Goal: Transaction & Acquisition: Purchase product/service

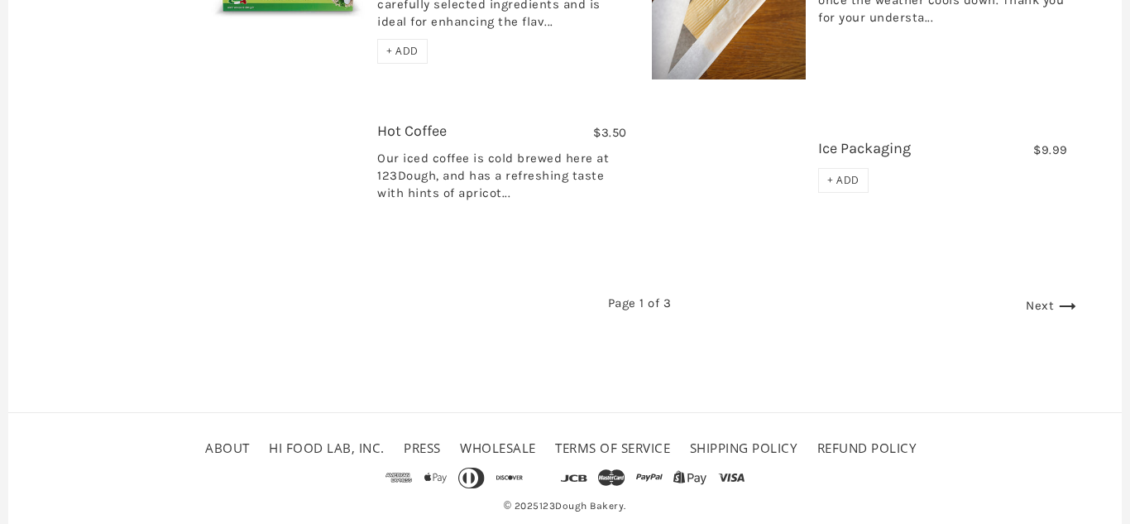
scroll to position [2502, 0]
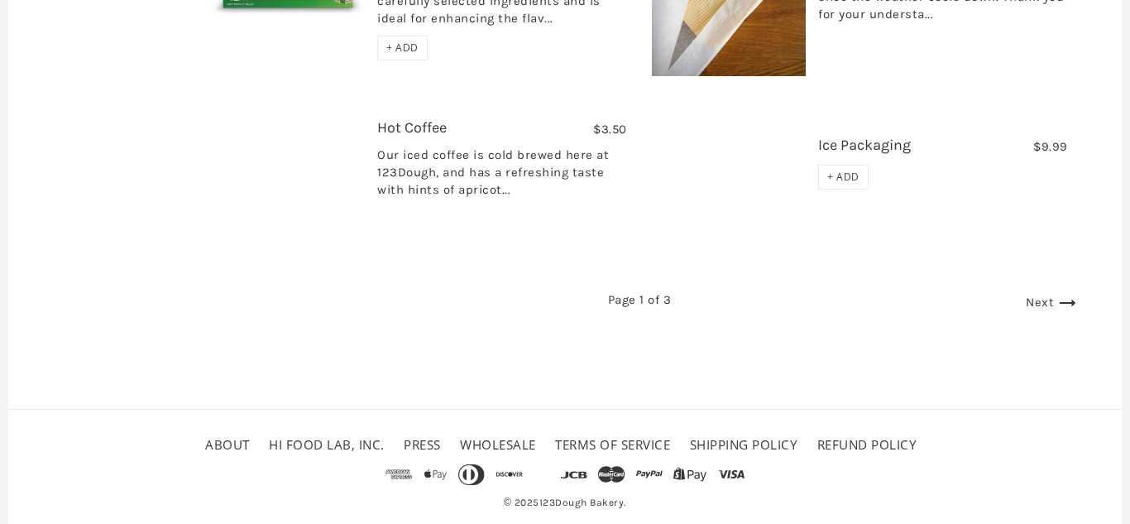
click at [1033, 294] on link "Next" at bounding box center [1053, 301] width 55 height 15
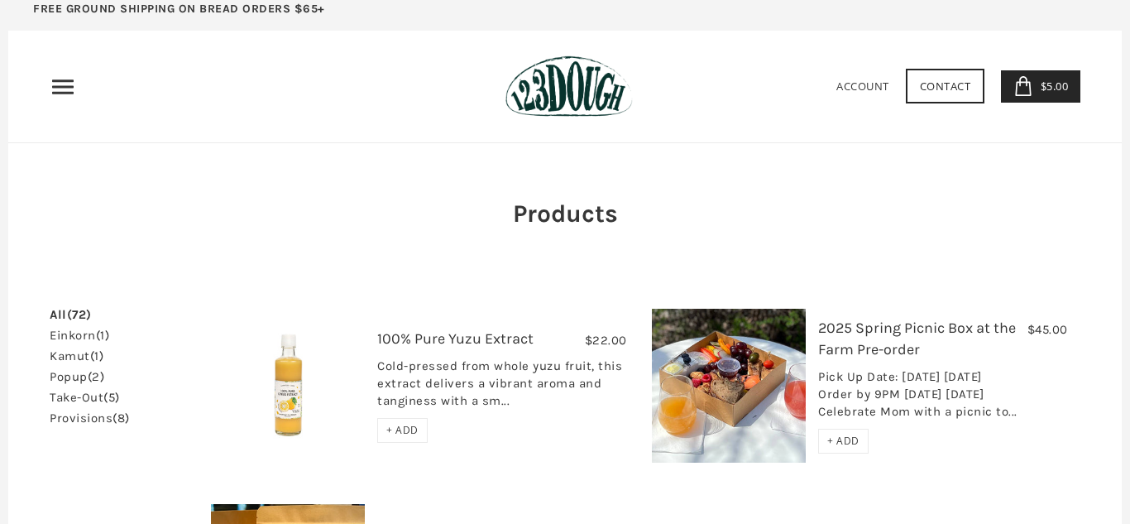
scroll to position [0, 0]
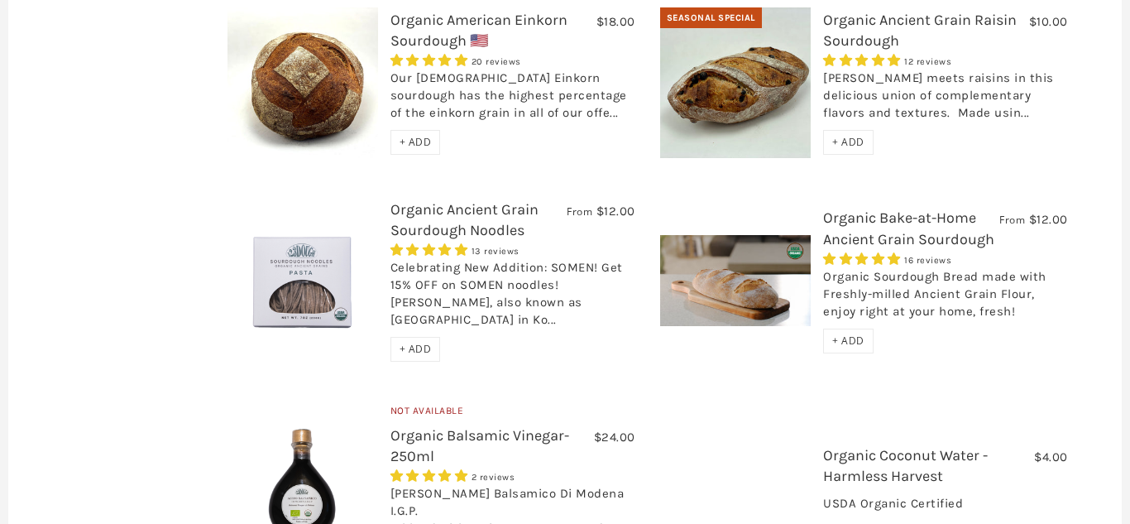
scroll to position [1288, 0]
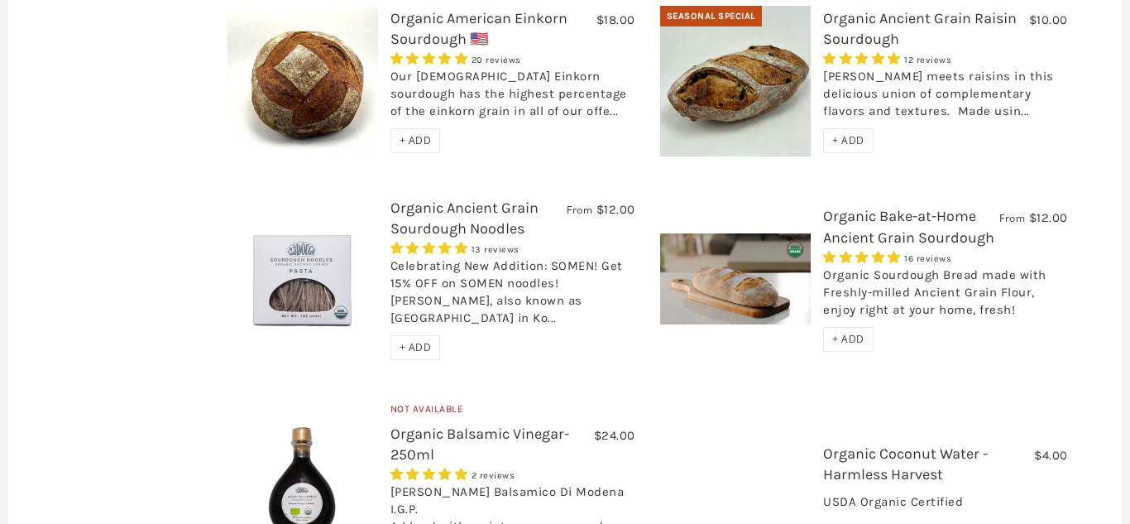
click at [845, 35] on link "Organic Ancient Grain Raisin Sourdough" at bounding box center [920, 28] width 194 height 39
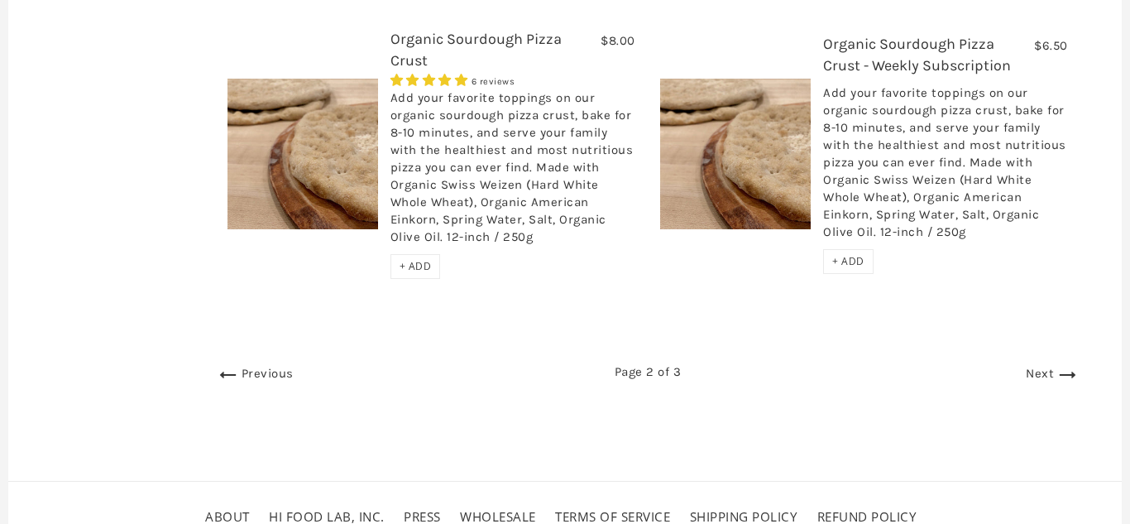
scroll to position [2556, 0]
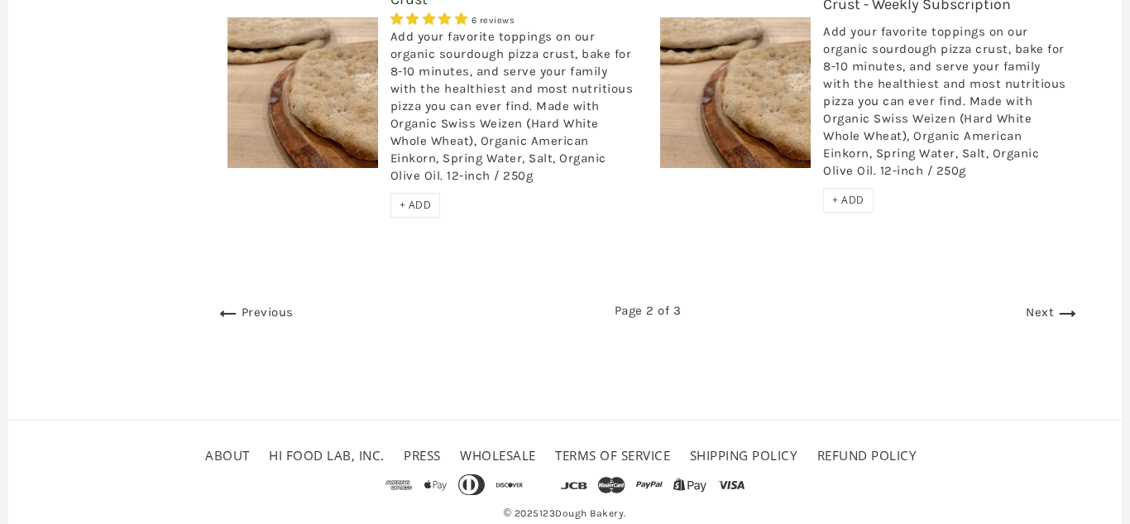
click at [1030, 304] on link "Next" at bounding box center [1053, 311] width 55 height 15
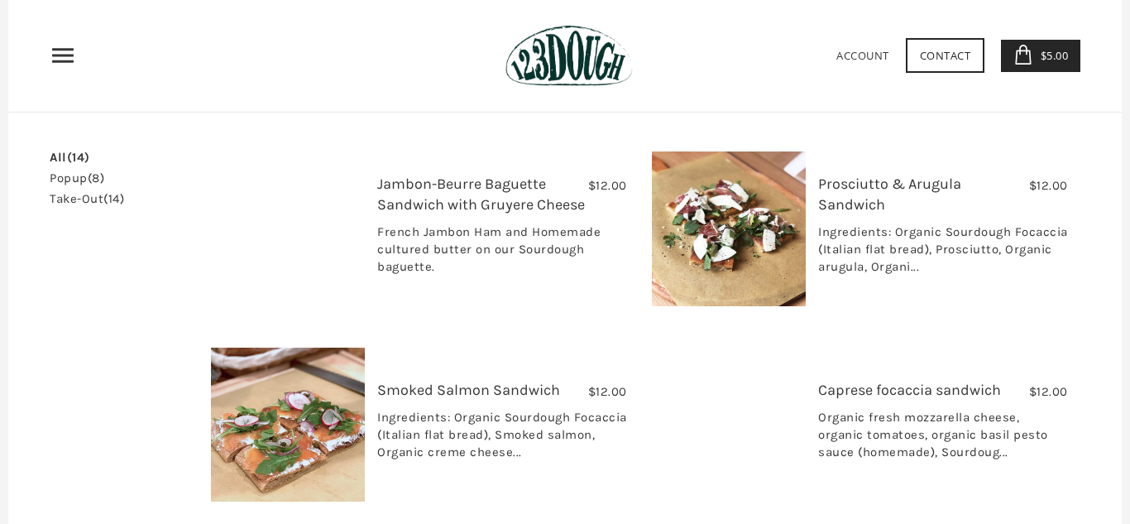
scroll to position [81, 0]
